Goal: Find specific page/section: Find specific page/section

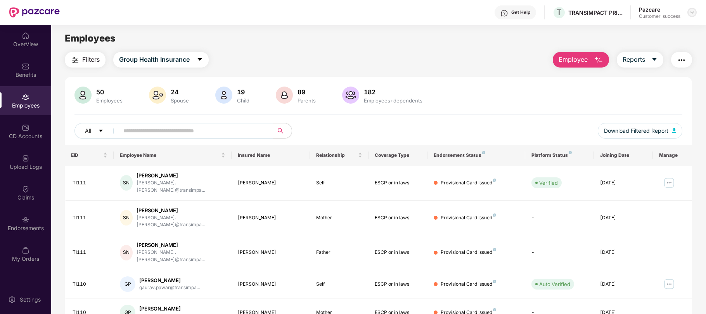
click at [691, 16] on div at bounding box center [692, 12] width 9 height 9
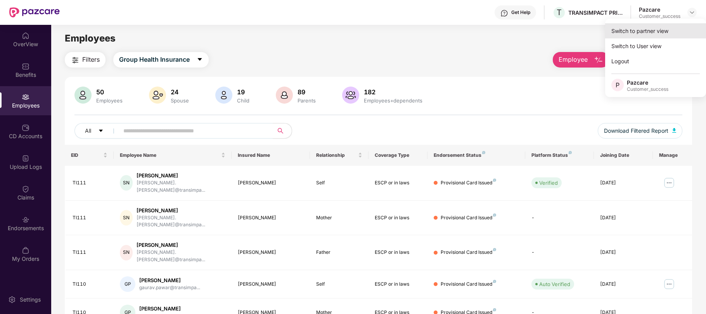
click at [623, 26] on div "Switch to partner view" at bounding box center [655, 30] width 101 height 15
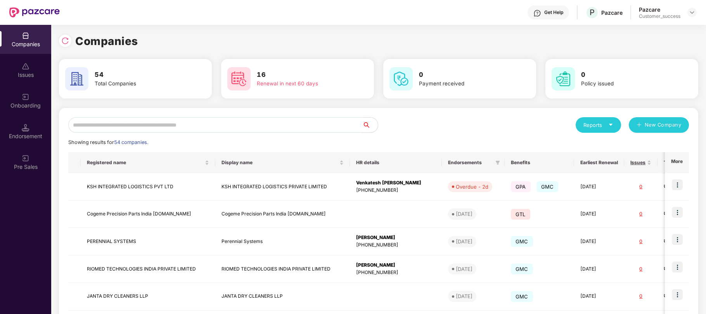
click at [304, 145] on div "Showing results for 54 companies." at bounding box center [378, 143] width 621 height 8
drag, startPoint x: 304, startPoint y: 145, endPoint x: 274, endPoint y: 123, distance: 37.3
click at [274, 123] on div "Reports New Company Showing results for 54 companies. Registered name Display n…" at bounding box center [378, 296] width 621 height 358
click at [274, 123] on input "text" at bounding box center [215, 125] width 294 height 16
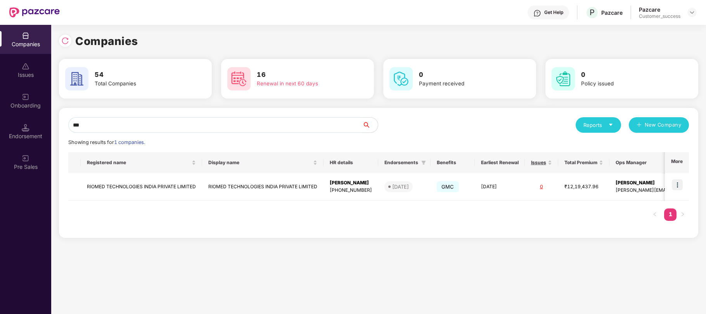
type input "***"
click at [679, 187] on img at bounding box center [677, 184] width 11 height 11
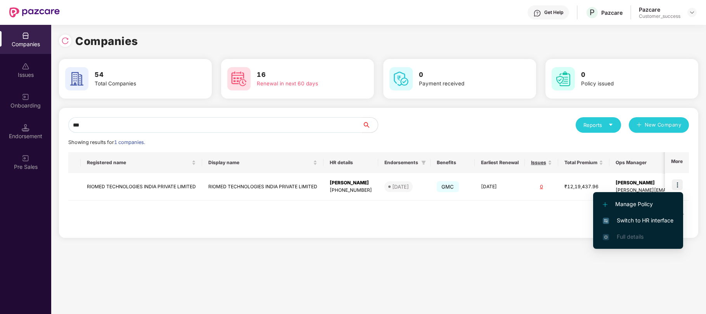
click at [633, 217] on span "Switch to HR interface" at bounding box center [638, 220] width 71 height 9
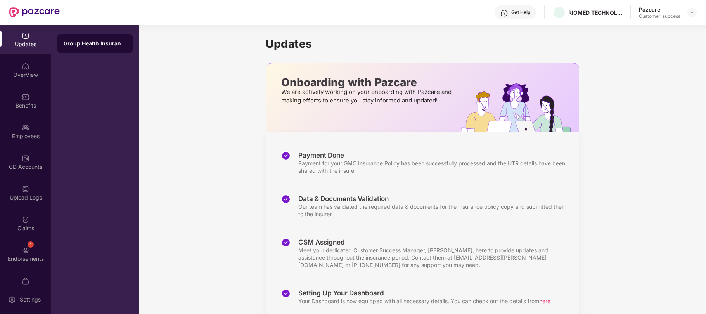
scroll to position [30, 0]
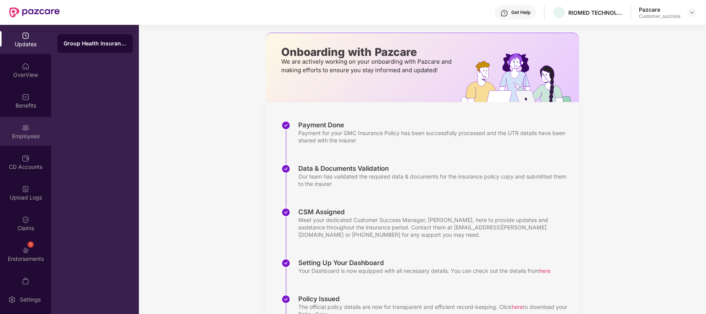
click at [33, 133] on div "Employees" at bounding box center [25, 136] width 51 height 8
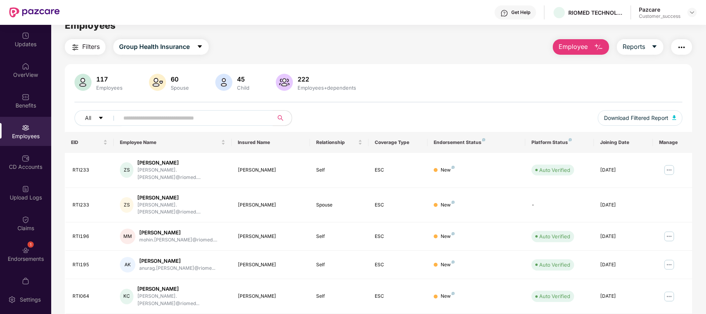
scroll to position [0, 0]
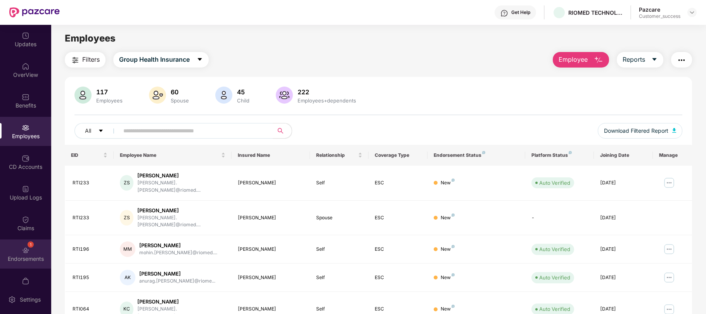
click at [27, 252] on img at bounding box center [26, 250] width 8 height 8
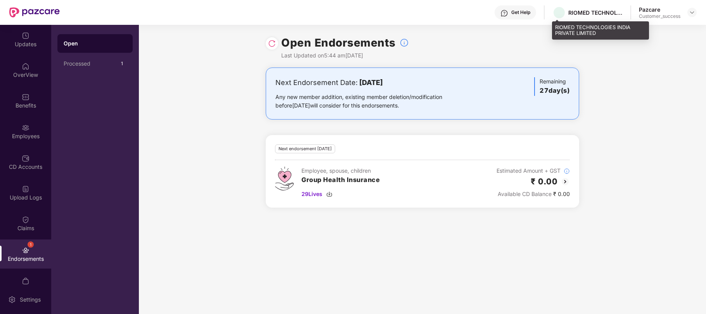
click at [591, 14] on div "RIOMED TECHNOLOGIES INDIA PRIVATE LIMITED" at bounding box center [596, 12] width 54 height 7
click at [581, 12] on div "RIOMED TECHNOLOGIES INDIA PRIVATE LIMITED" at bounding box center [596, 12] width 54 height 7
copy div "RIOMED TECHNOLOGIES INDIA PRIVATE LIMITED"
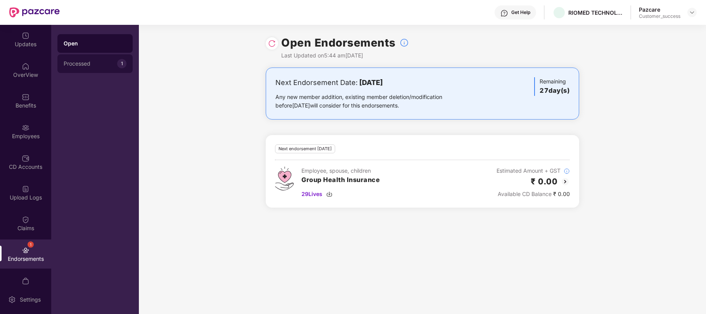
click at [97, 63] on div "Processed" at bounding box center [91, 64] width 54 height 6
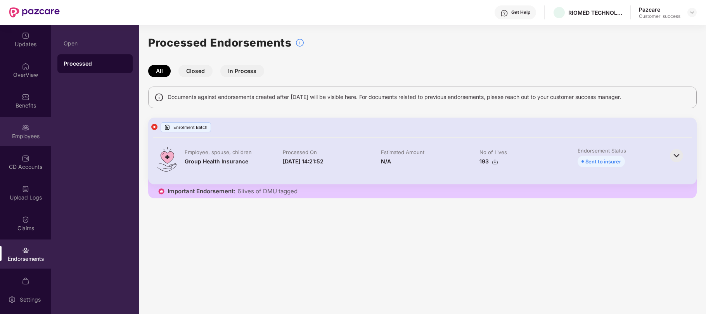
click at [28, 130] on div "Employees" at bounding box center [25, 131] width 51 height 29
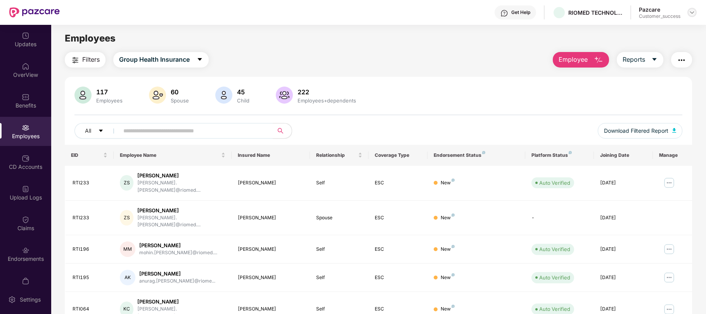
click at [690, 11] on img at bounding box center [692, 12] width 6 height 6
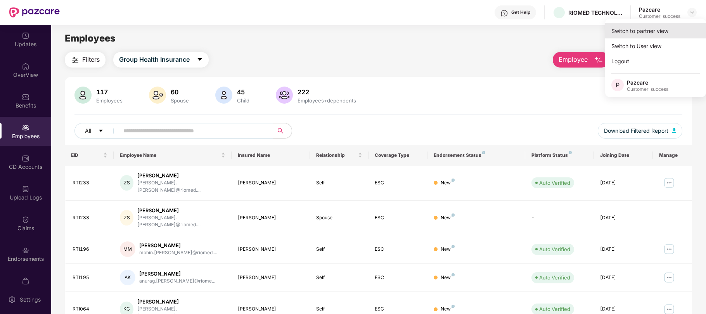
click at [645, 33] on div "Switch to partner view" at bounding box center [655, 30] width 101 height 15
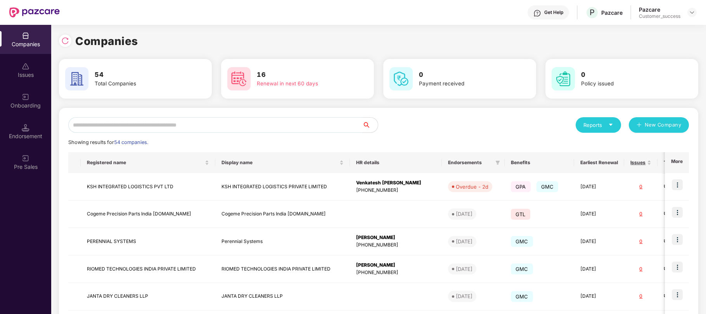
click at [255, 124] on input "text" at bounding box center [215, 125] width 294 height 16
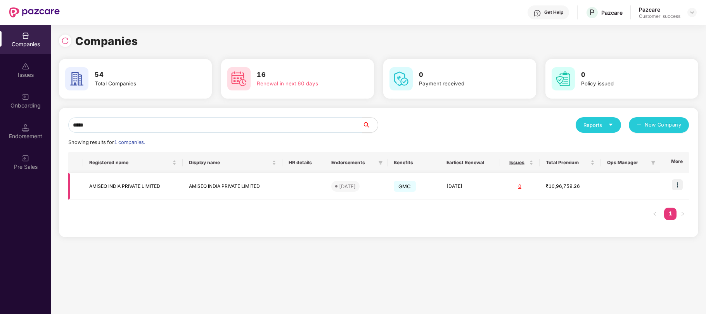
type input "*****"
click at [678, 188] on img at bounding box center [677, 184] width 11 height 11
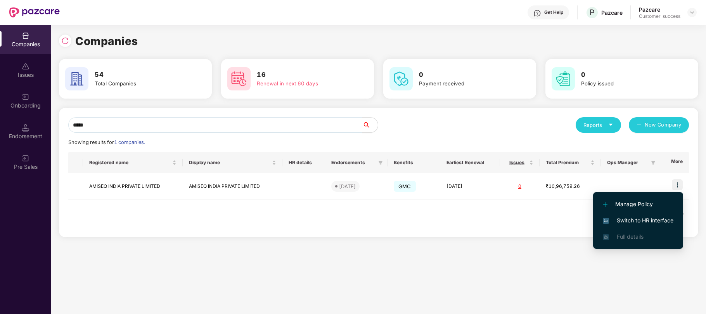
click at [636, 222] on span "Switch to HR interface" at bounding box center [638, 220] width 71 height 9
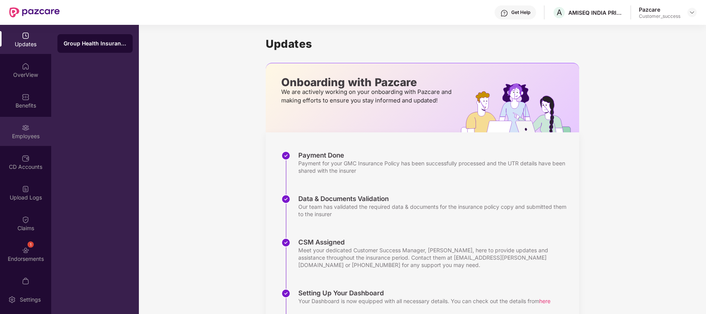
click at [22, 140] on div "Employees" at bounding box center [25, 131] width 51 height 29
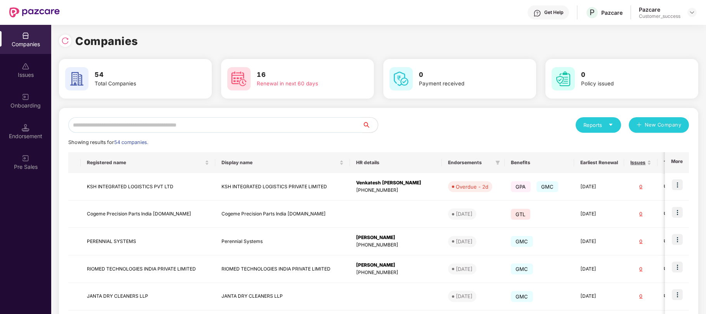
click at [144, 125] on input "text" at bounding box center [215, 125] width 294 height 16
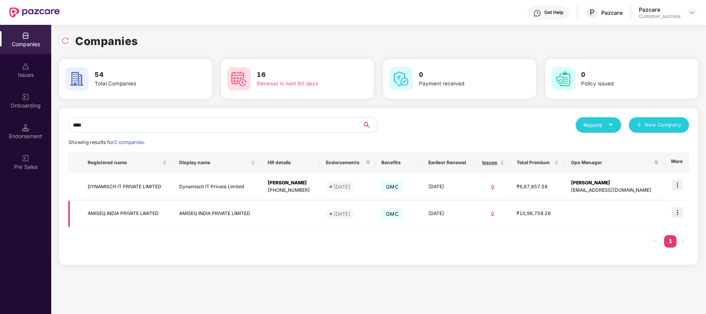
type input "****"
click at [217, 215] on td "AMISEQ INDIA PRIVATE LIMITED" at bounding box center [217, 214] width 88 height 27
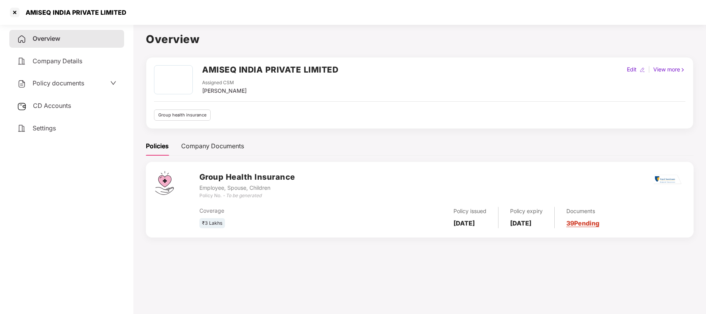
click at [68, 86] on div "Policy documents" at bounding box center [50, 83] width 67 height 10
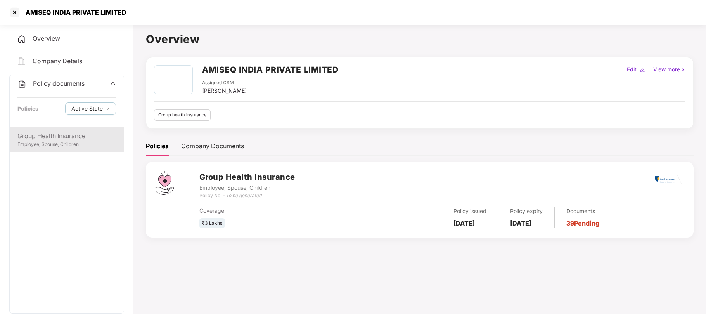
click at [67, 132] on div "Group Health Insurance" at bounding box center [66, 136] width 99 height 10
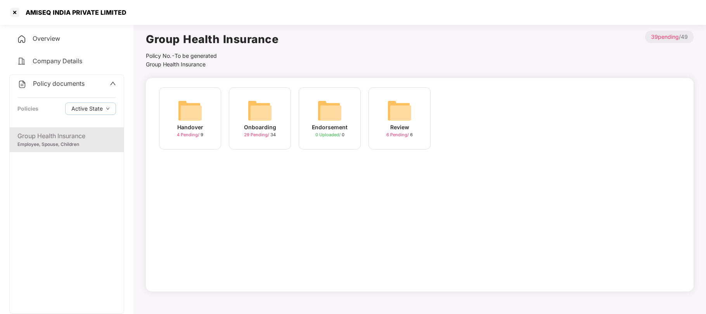
click at [259, 118] on img at bounding box center [260, 110] width 25 height 25
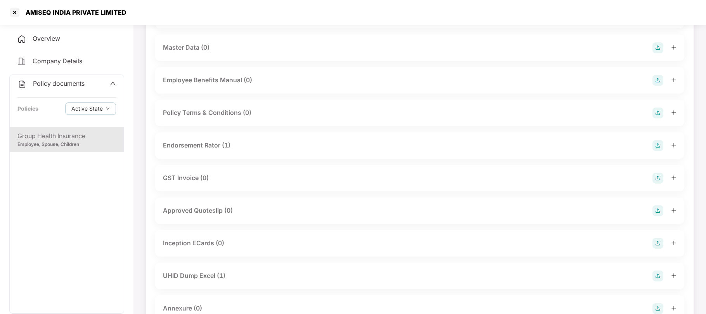
scroll to position [151, 0]
drag, startPoint x: 128, startPoint y: 12, endPoint x: 27, endPoint y: 15, distance: 100.9
click at [27, 15] on div "AMISEQ INDIA PRIVATE LIMITED" at bounding box center [353, 12] width 706 height 25
copy div "AMISEQ INDIA PRIVATE LIMITED"
click at [14, 13] on div at bounding box center [15, 12] width 12 height 12
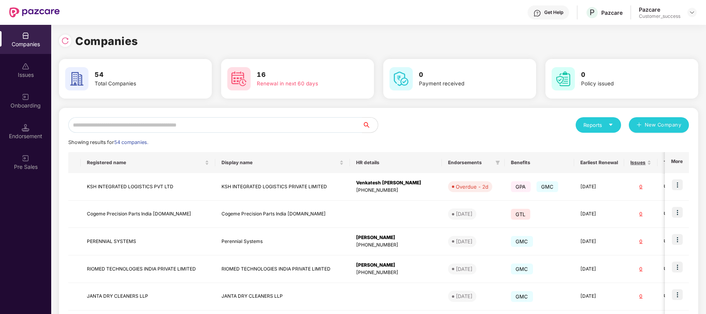
scroll to position [0, 0]
click at [678, 183] on img at bounding box center [677, 184] width 11 height 11
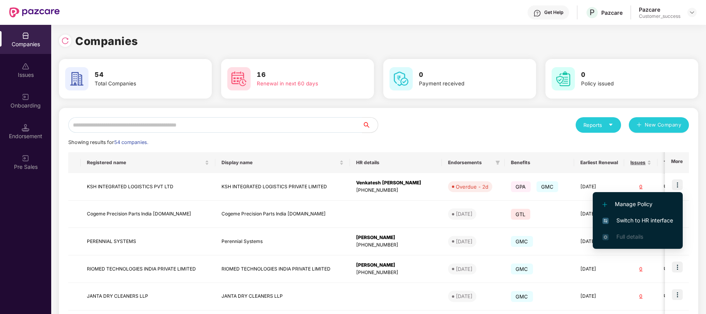
click at [639, 217] on span "Switch to HR interface" at bounding box center [638, 220] width 71 height 9
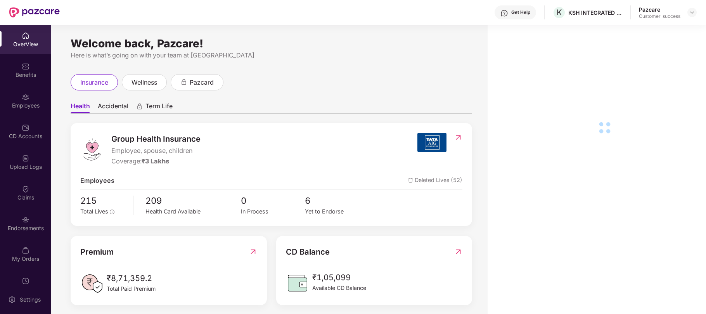
click at [17, 106] on div "Employees" at bounding box center [25, 106] width 51 height 8
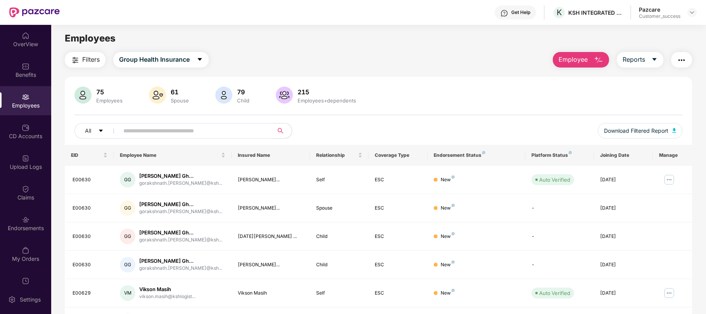
click at [201, 132] on input "text" at bounding box center [192, 131] width 139 height 12
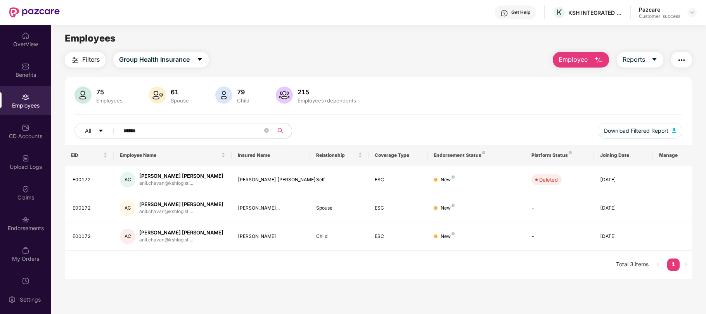
type input "******"
click at [692, 12] on img at bounding box center [692, 12] width 6 height 6
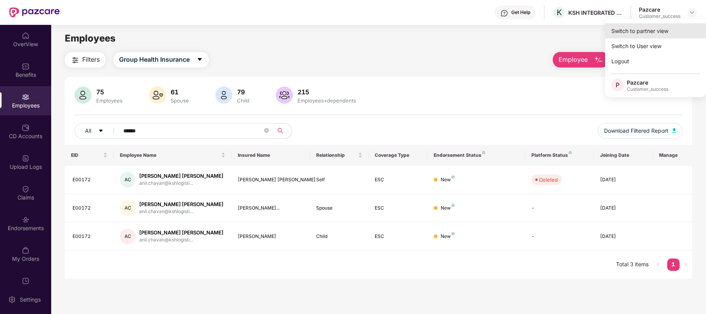
click at [627, 29] on div "Switch to partner view" at bounding box center [655, 30] width 101 height 15
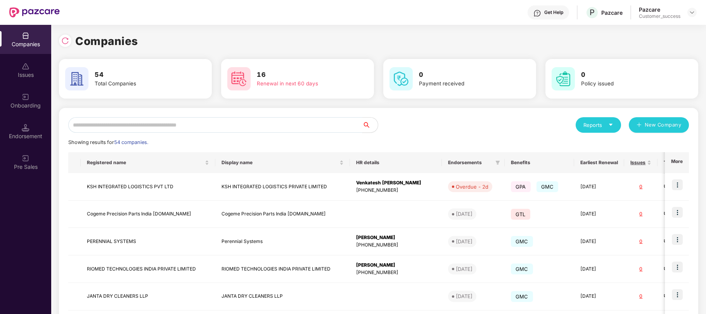
click at [295, 129] on input "text" at bounding box center [215, 125] width 294 height 16
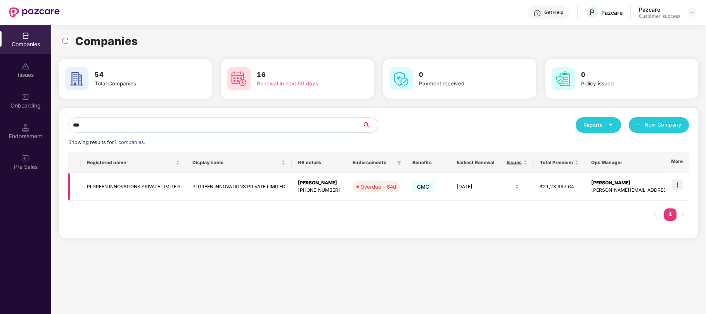
type input "**"
click at [306, 185] on div "[PERSON_NAME]" at bounding box center [319, 182] width 42 height 7
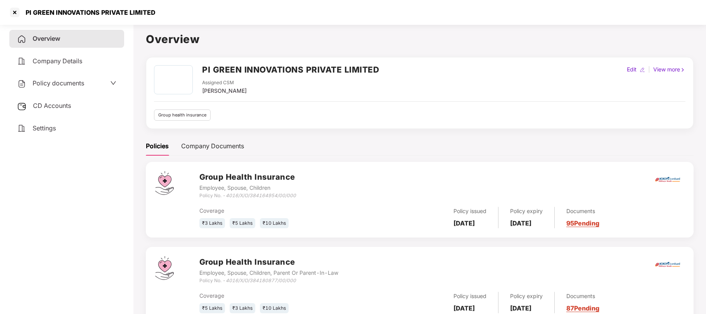
click at [78, 85] on span "Policy documents" at bounding box center [59, 83] width 52 height 8
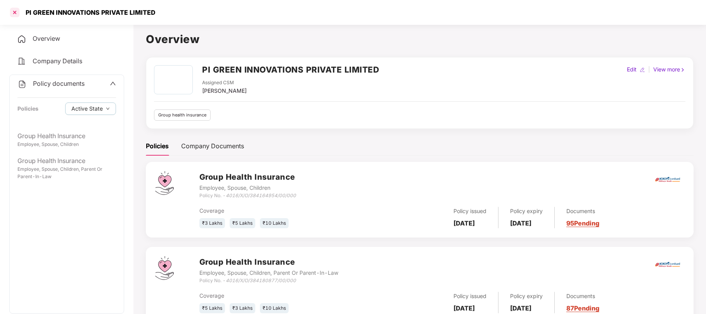
click at [15, 14] on div at bounding box center [15, 12] width 12 height 12
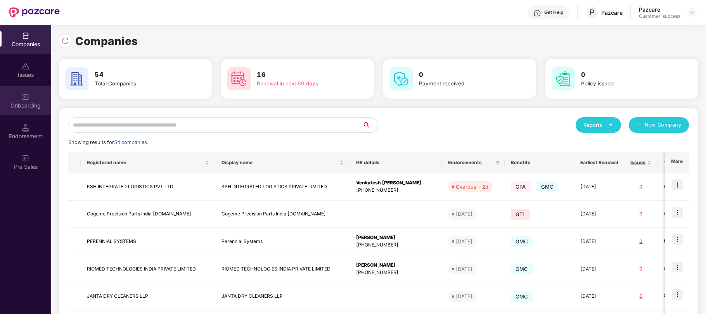
click at [23, 106] on div "Onboarding" at bounding box center [25, 106] width 51 height 8
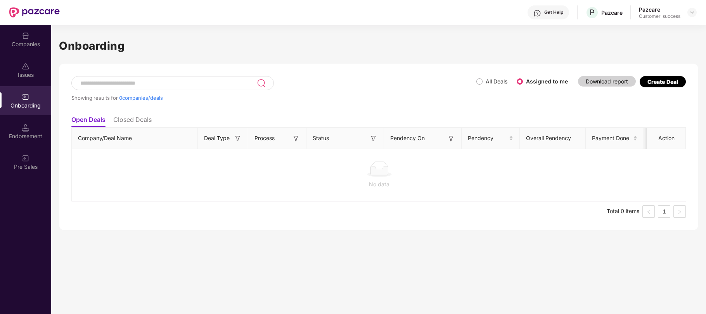
click at [166, 43] on h1 "Onboarding" at bounding box center [379, 45] width 640 height 17
click at [691, 12] on img at bounding box center [692, 12] width 6 height 6
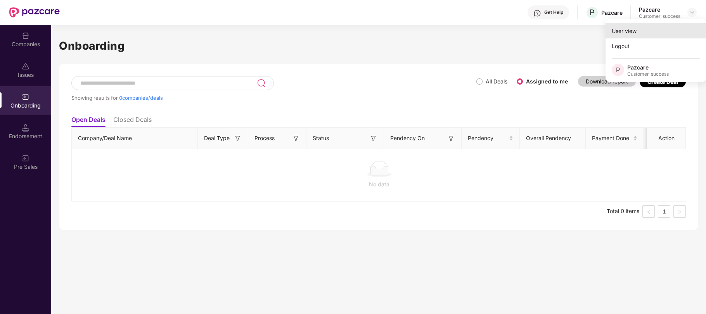
click at [636, 33] on div "User view" at bounding box center [656, 30] width 101 height 15
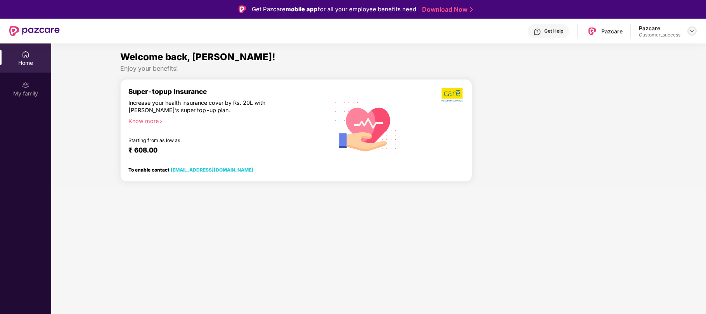
click at [690, 32] on img at bounding box center [692, 31] width 6 height 6
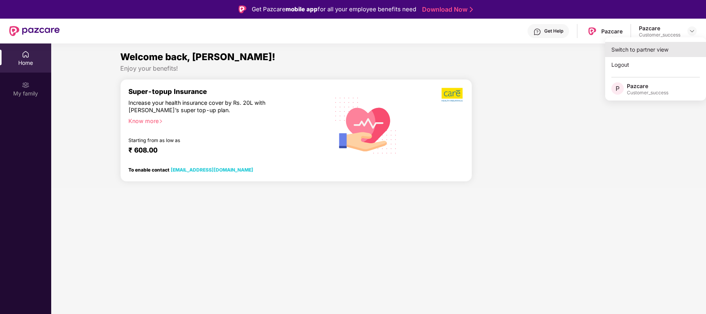
click at [638, 52] on div "Switch to partner view" at bounding box center [655, 49] width 101 height 15
